Goal: Navigation & Orientation: Find specific page/section

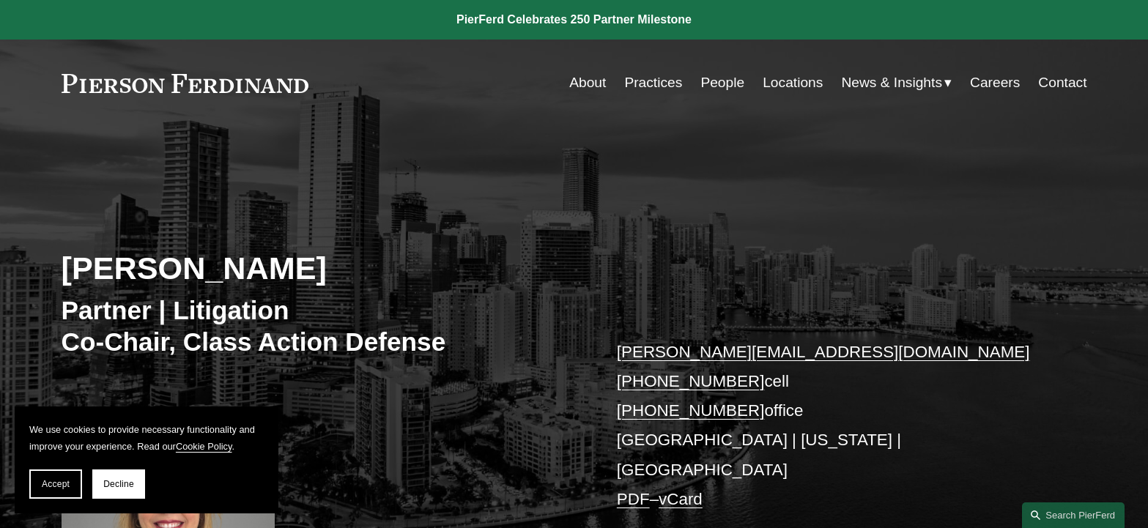
click at [717, 80] on link "People" at bounding box center [722, 83] width 44 height 28
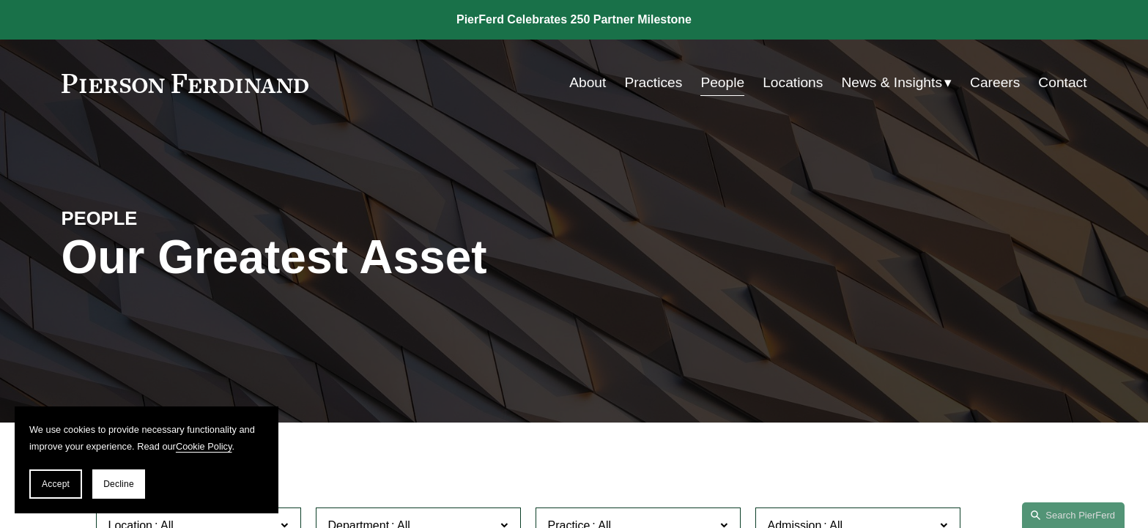
click at [640, 69] on link "Practices" at bounding box center [653, 83] width 58 height 28
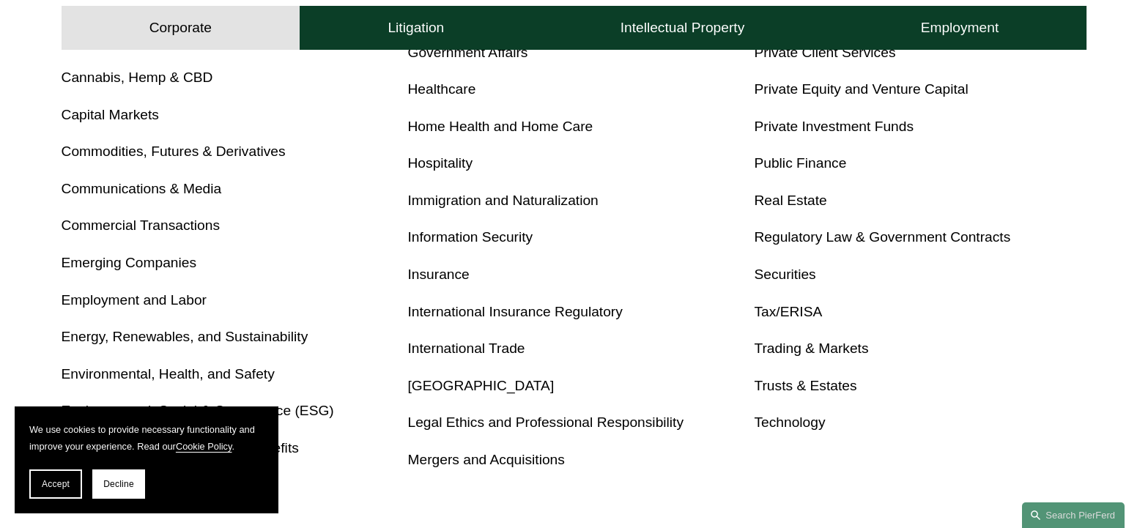
scroll to position [806, 0]
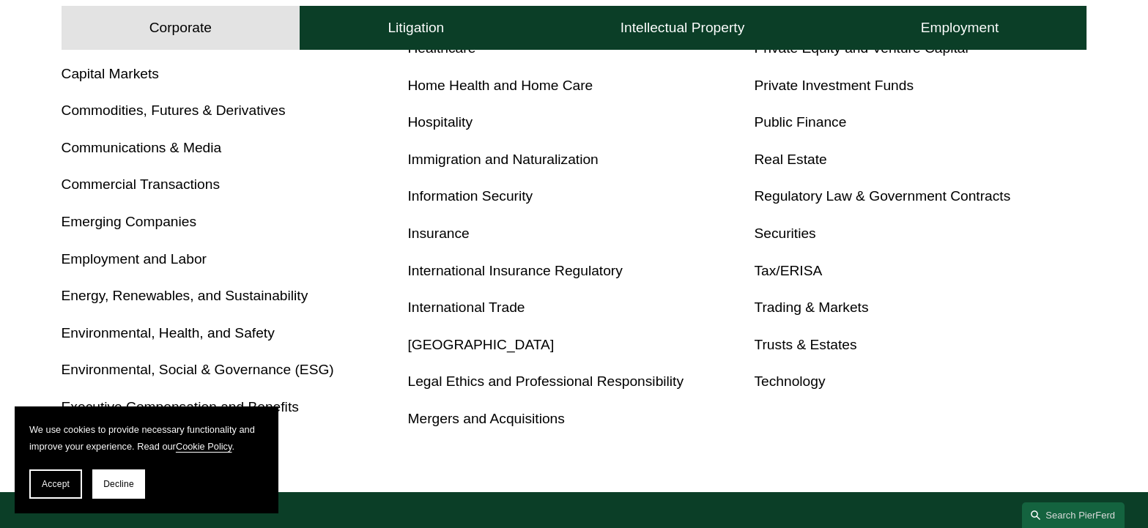
click at [805, 155] on link "Real Estate" at bounding box center [790, 159] width 73 height 15
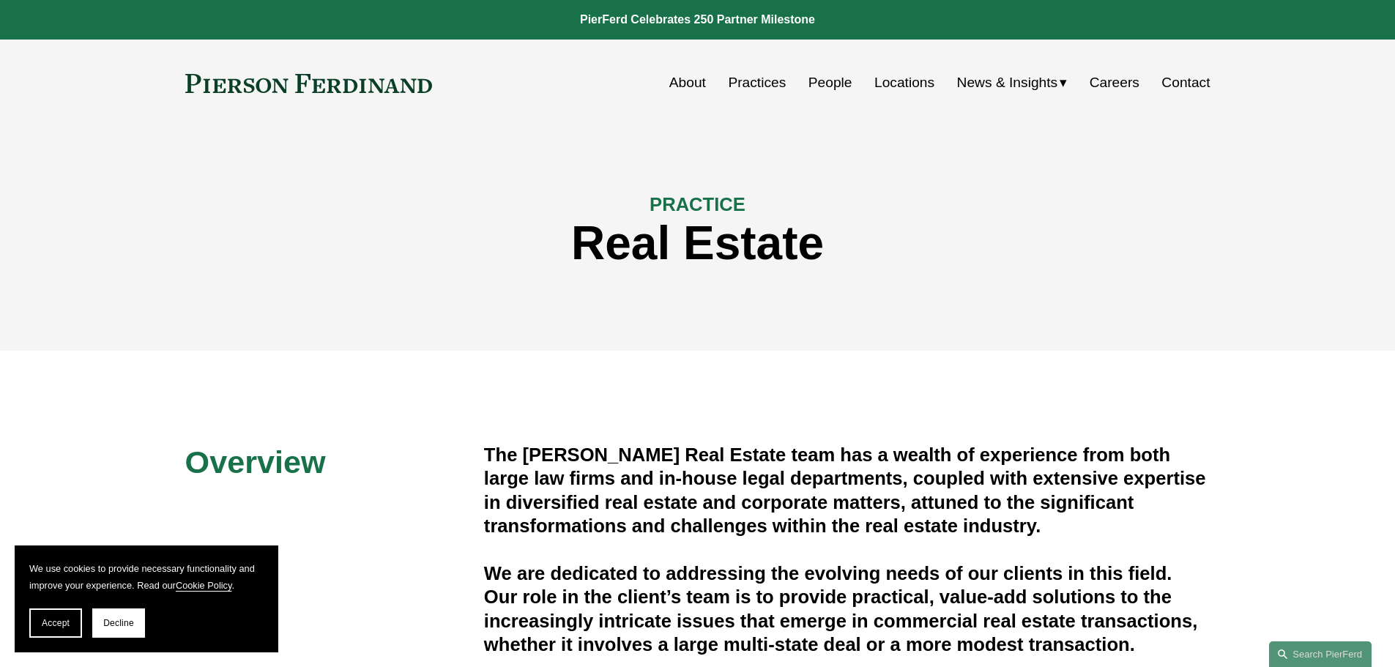
click at [1147, 215] on div "PRACTICE Real Estate" at bounding box center [697, 239] width 1395 height 133
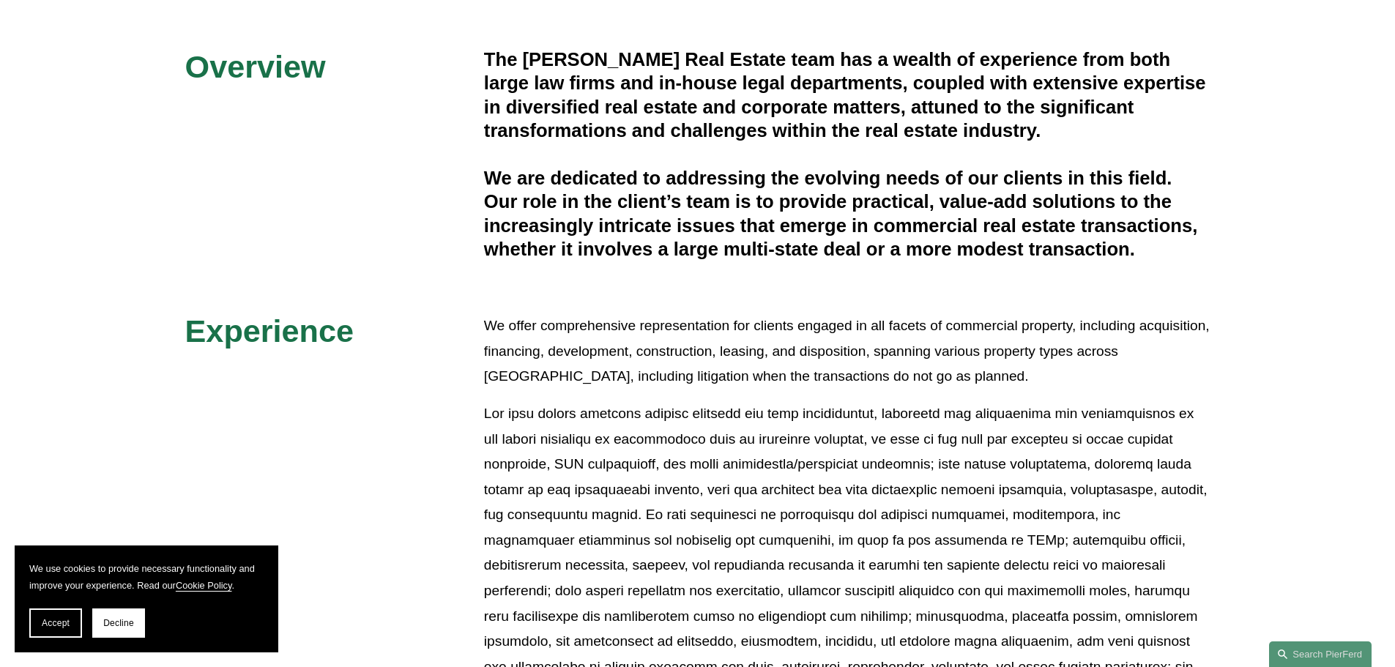
scroll to position [293, 0]
